Goal: Task Accomplishment & Management: Use online tool/utility

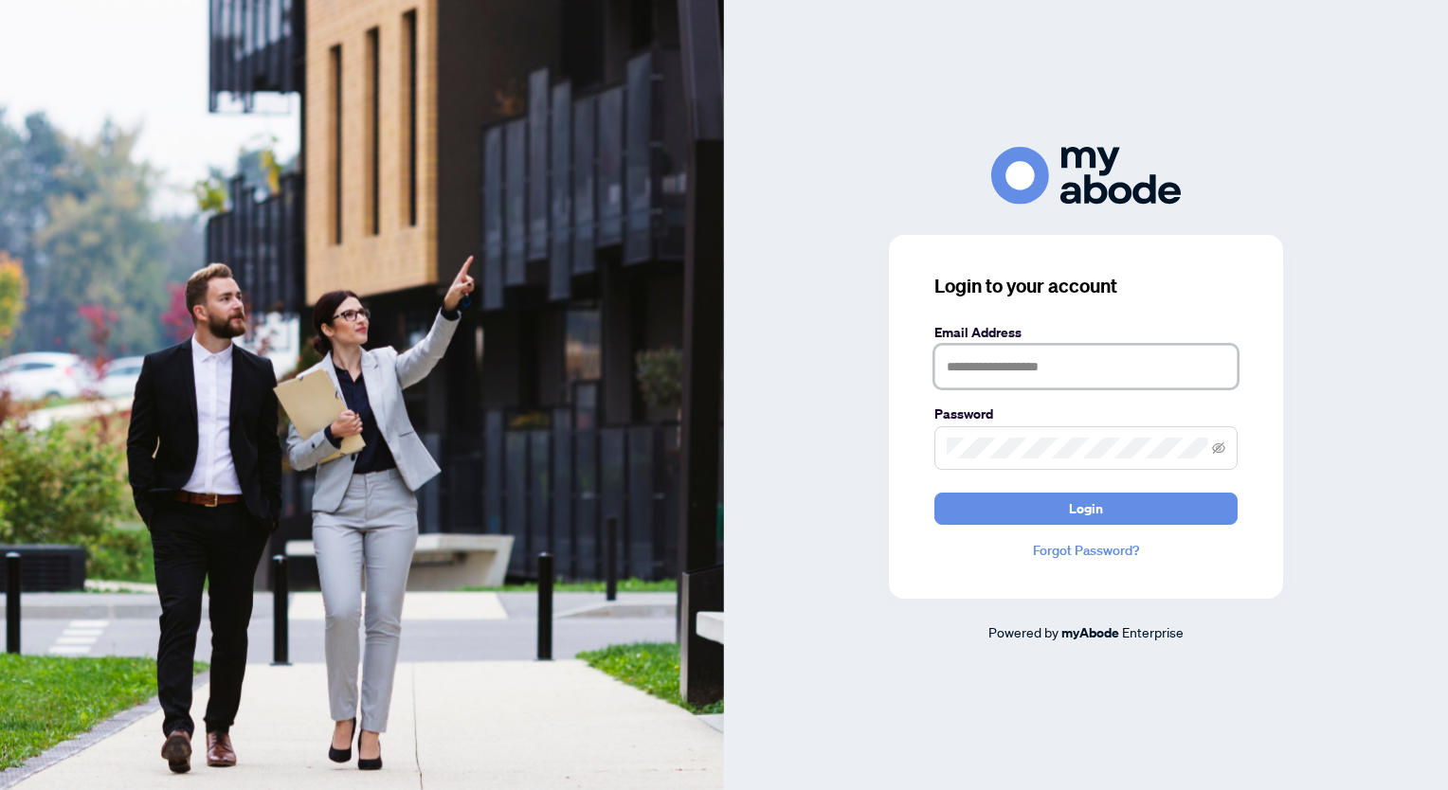
click at [987, 362] on input "text" at bounding box center [1085, 367] width 303 height 44
type input "**********"
click at [934, 493] on button "Login" at bounding box center [1085, 509] width 303 height 32
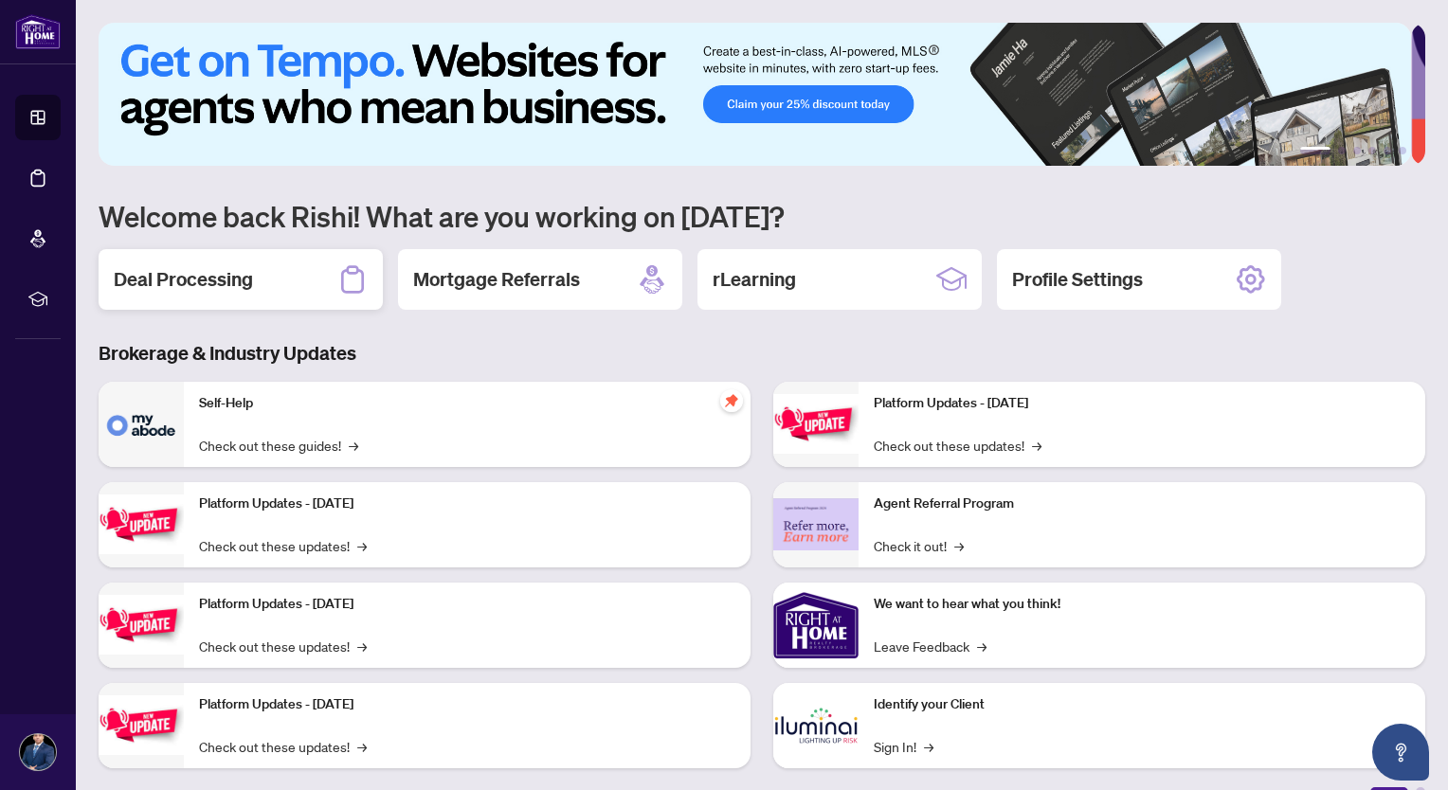
click at [232, 277] on h2 "Deal Processing" at bounding box center [183, 279] width 139 height 27
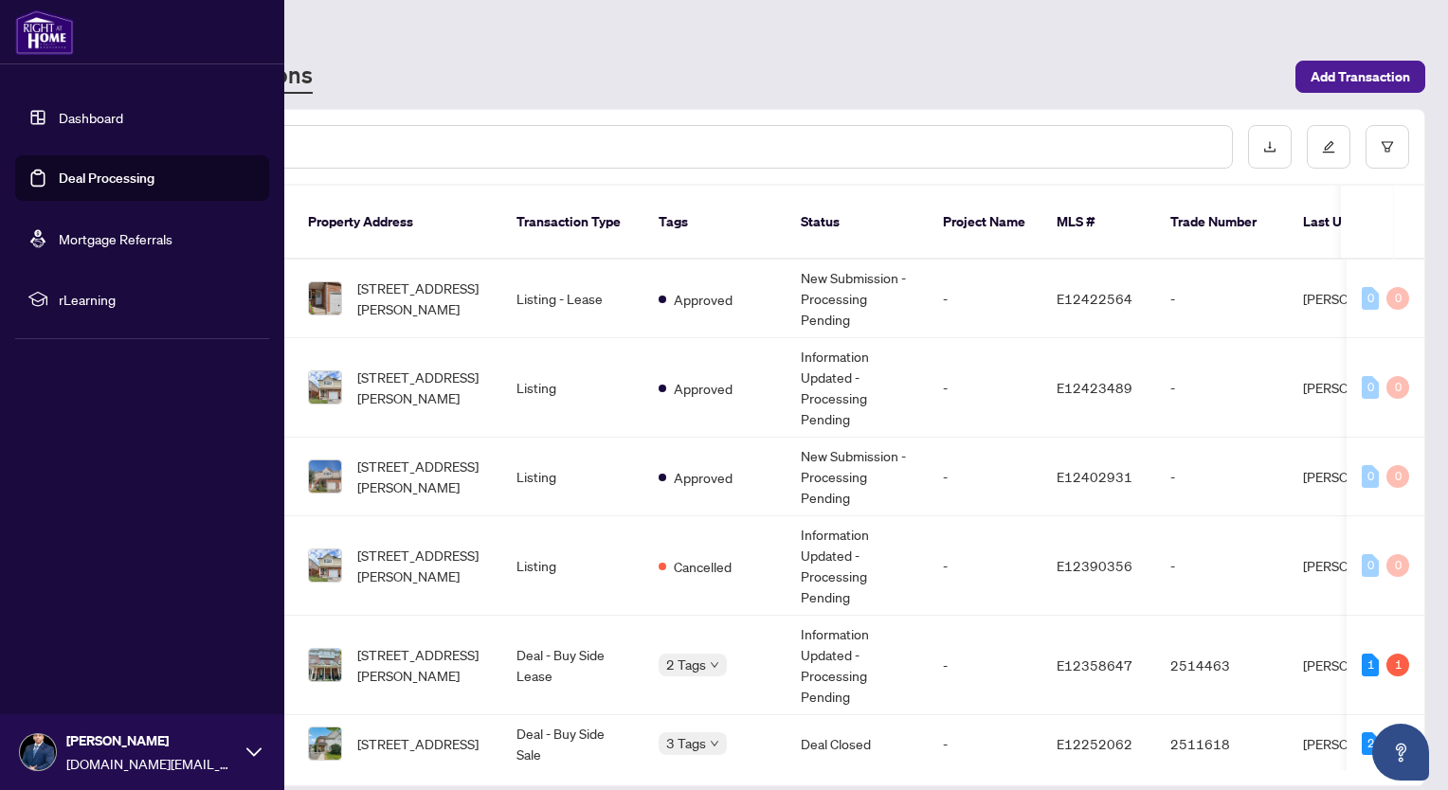
click at [211, 746] on span "[PERSON_NAME]" at bounding box center [151, 741] width 171 height 21
click at [66, 644] on span "Logout" at bounding box center [76, 639] width 43 height 30
